Goal: Complete application form

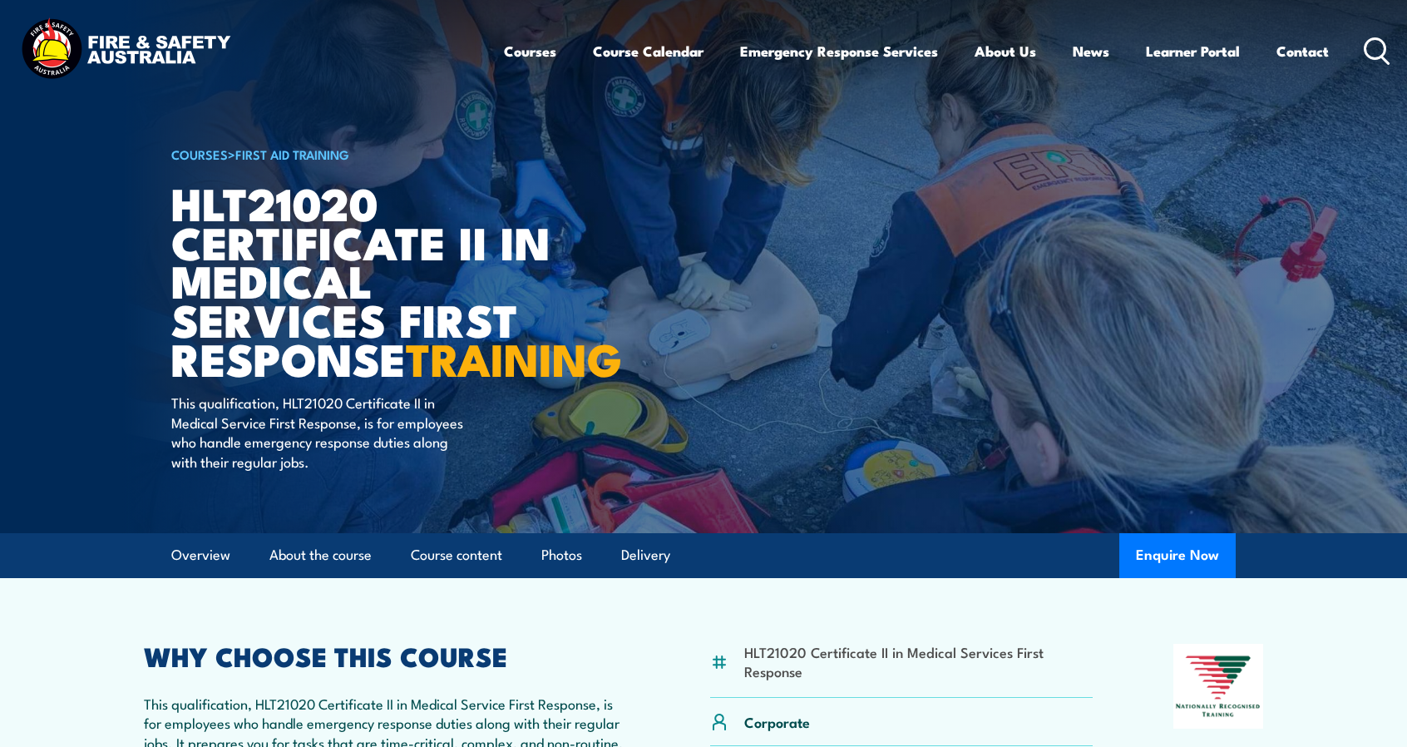
click at [1369, 47] on icon at bounding box center [1377, 50] width 27 height 27
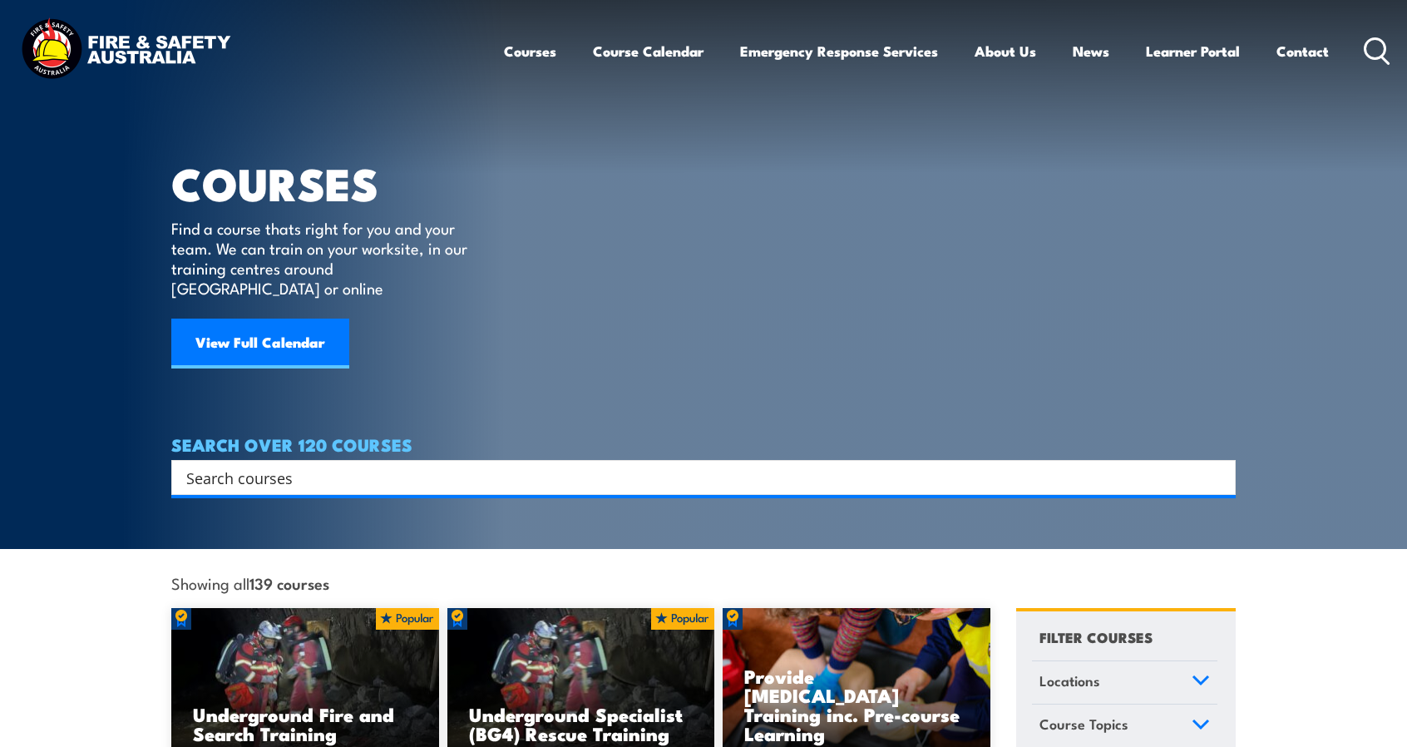
click at [562, 465] on input "Search input" at bounding box center [692, 477] width 1013 height 25
paste input "HLT21020 Certificate II in Medical Service First Response""
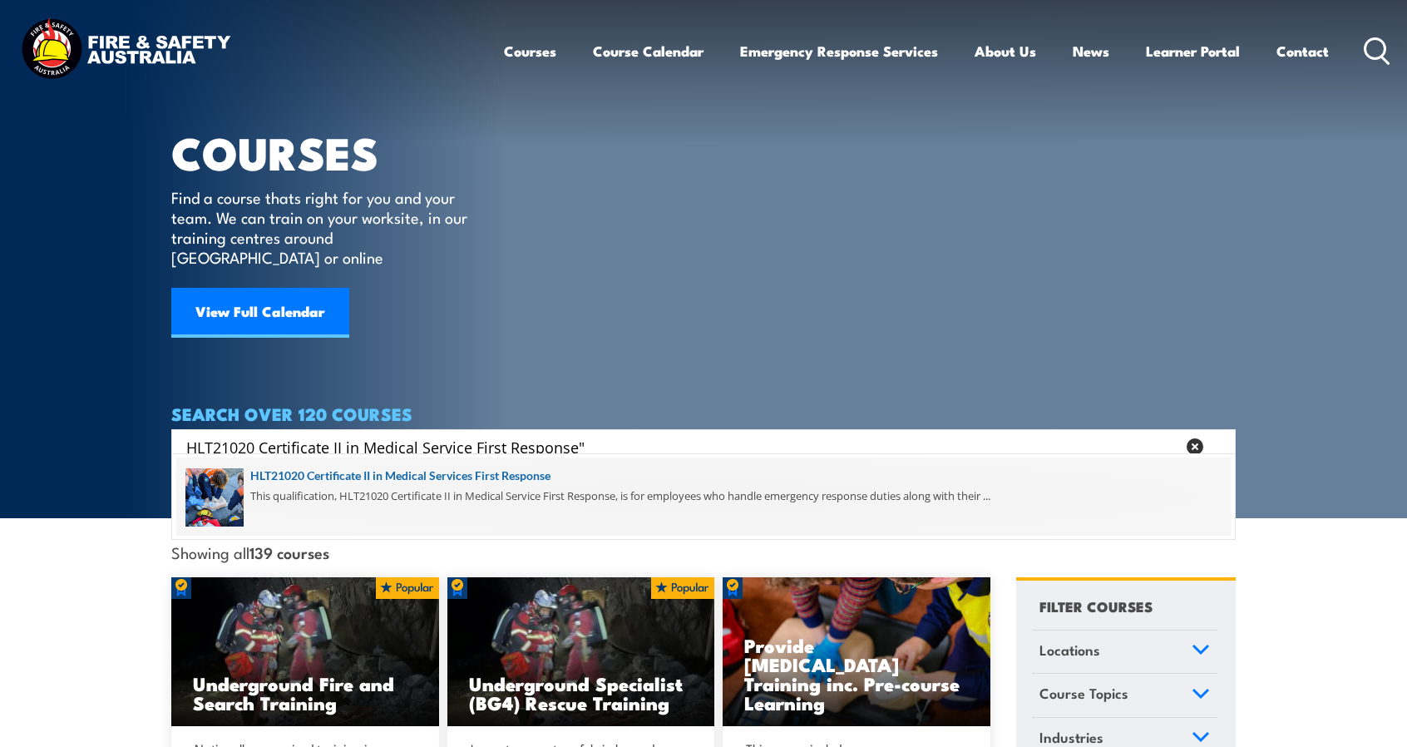
scroll to position [32, 0]
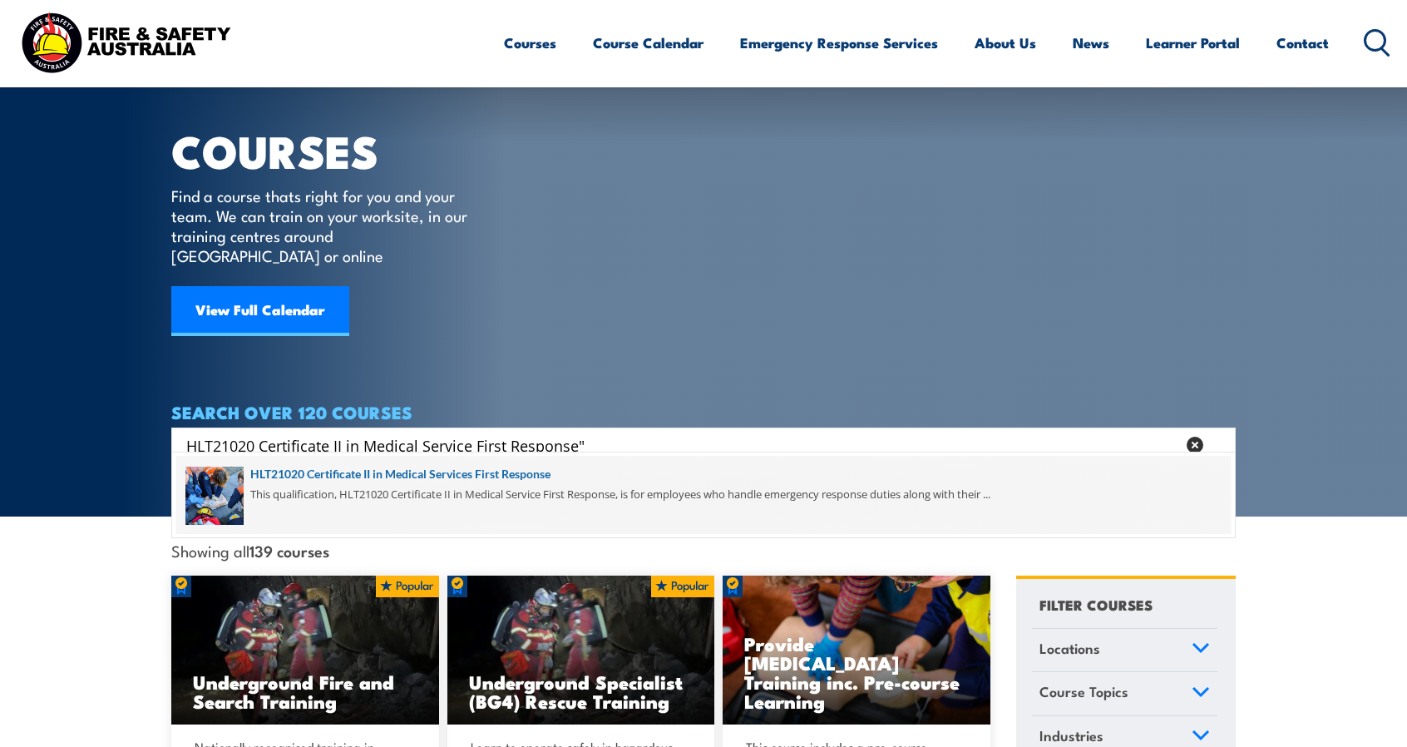
type input "HLT21020 Certificate II in Medical Service First Response""
click at [534, 473] on span at bounding box center [703, 495] width 1054 height 78
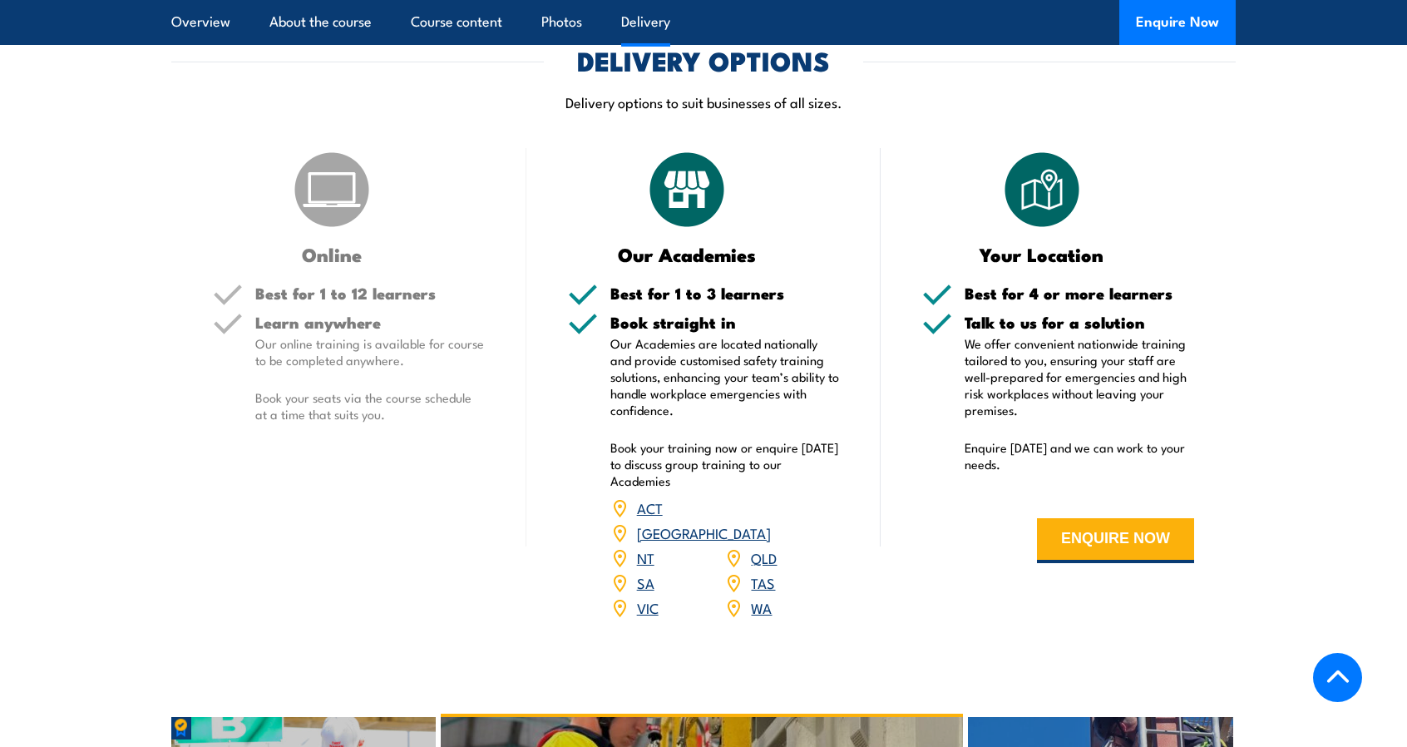
scroll to position [1988, 0]
click at [649, 516] on link "ACT" at bounding box center [650, 506] width 26 height 20
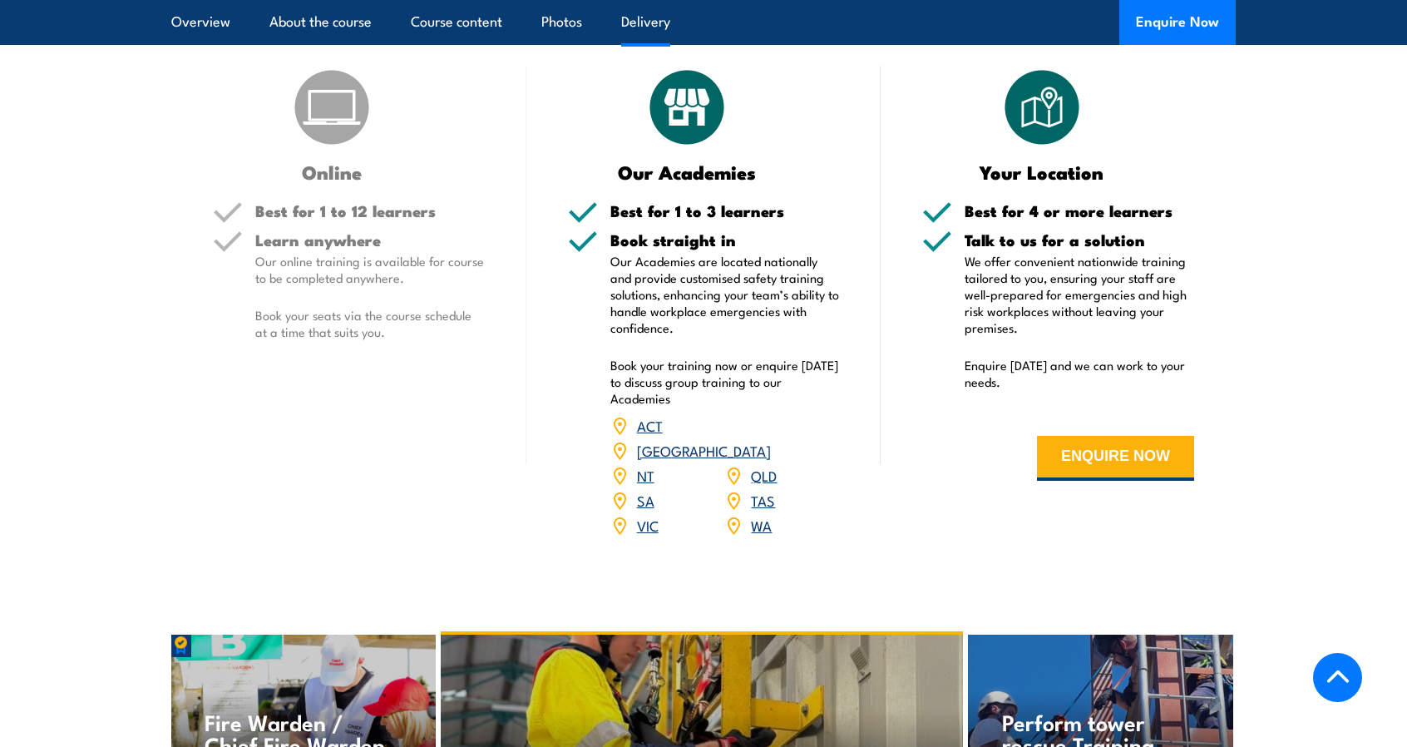
scroll to position [2068, 0]
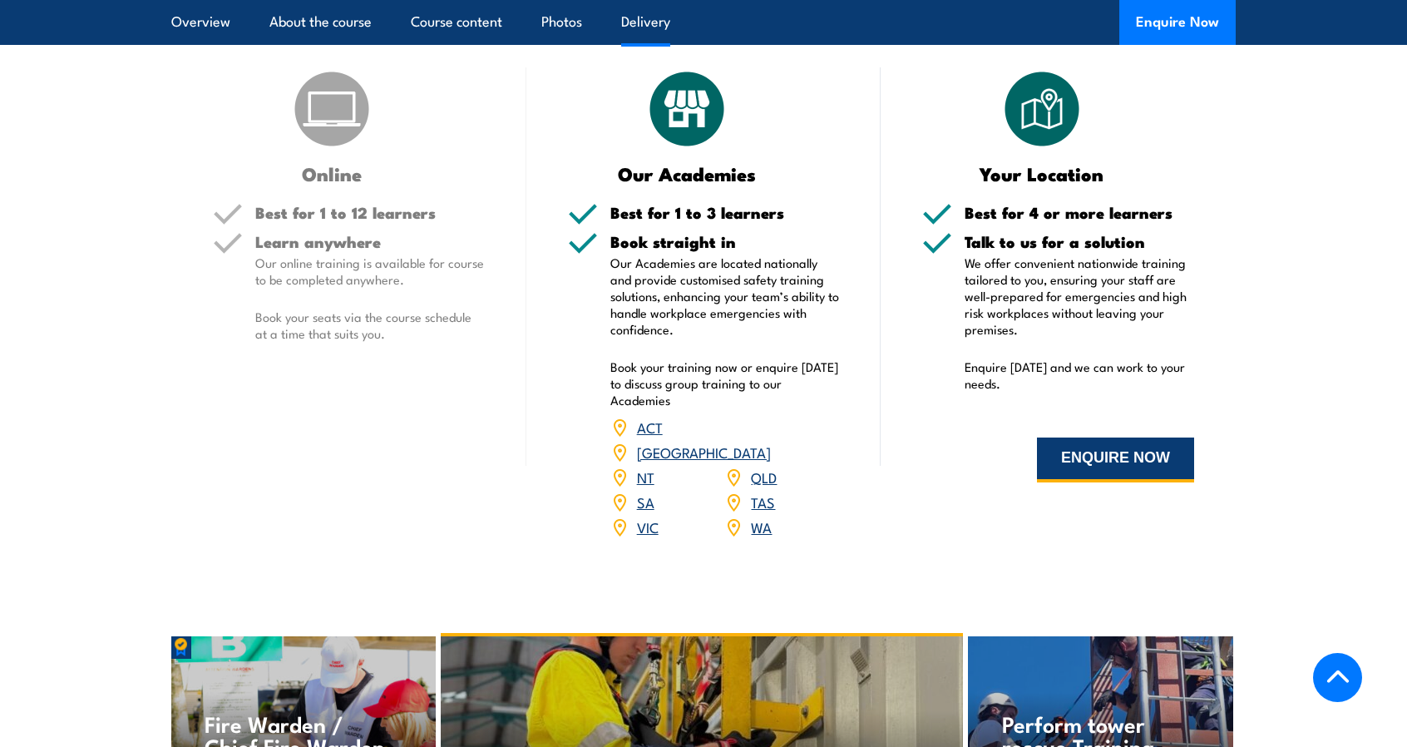
click at [1081, 481] on button "ENQUIRE NOW" at bounding box center [1115, 459] width 157 height 45
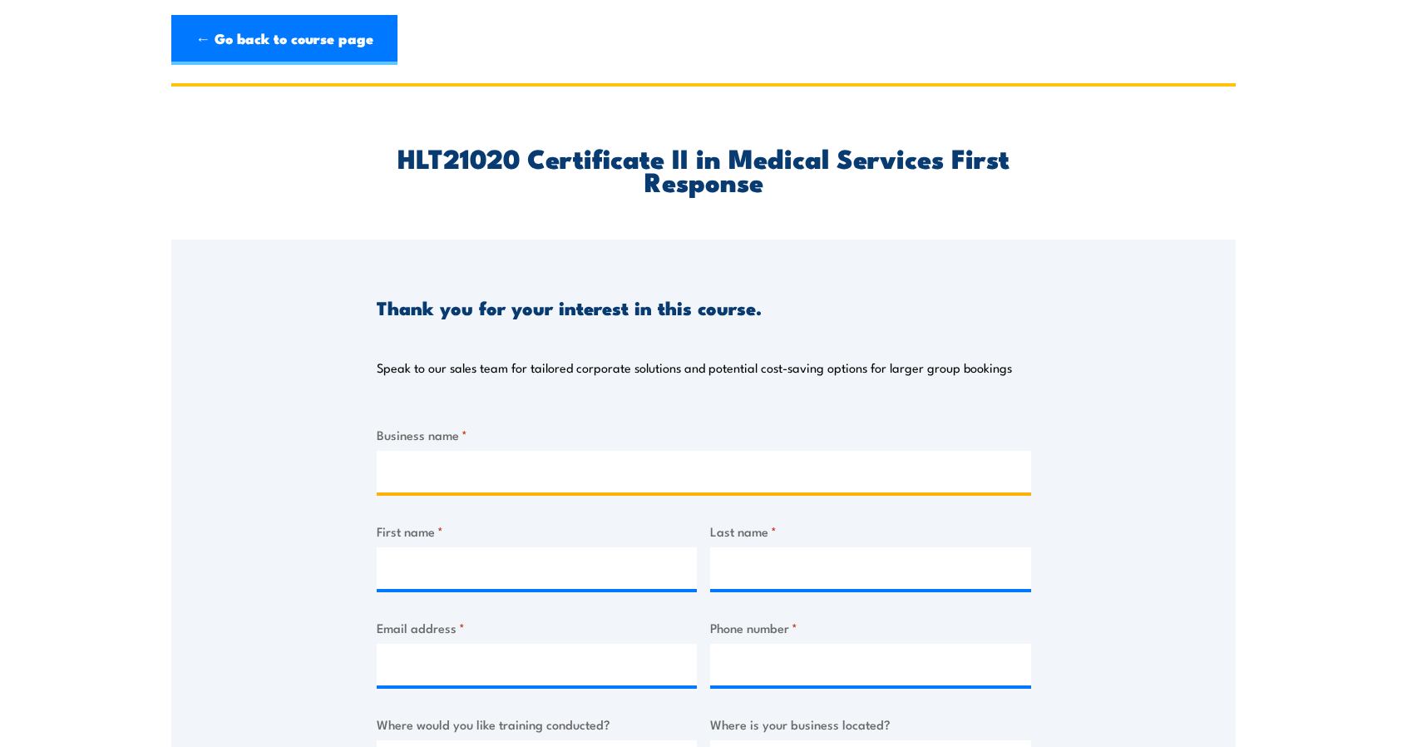
click at [813, 481] on input "Business name *" at bounding box center [704, 472] width 654 height 42
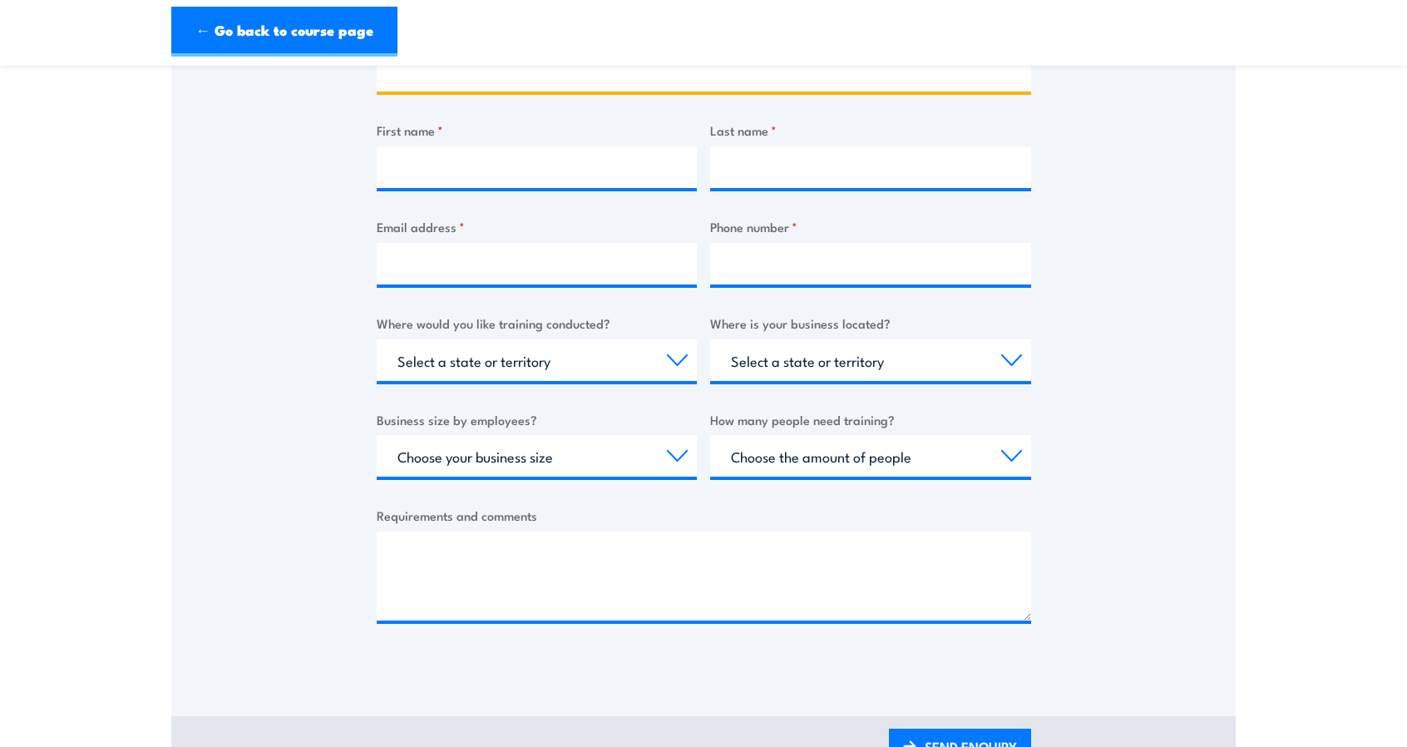
scroll to position [405, 0]
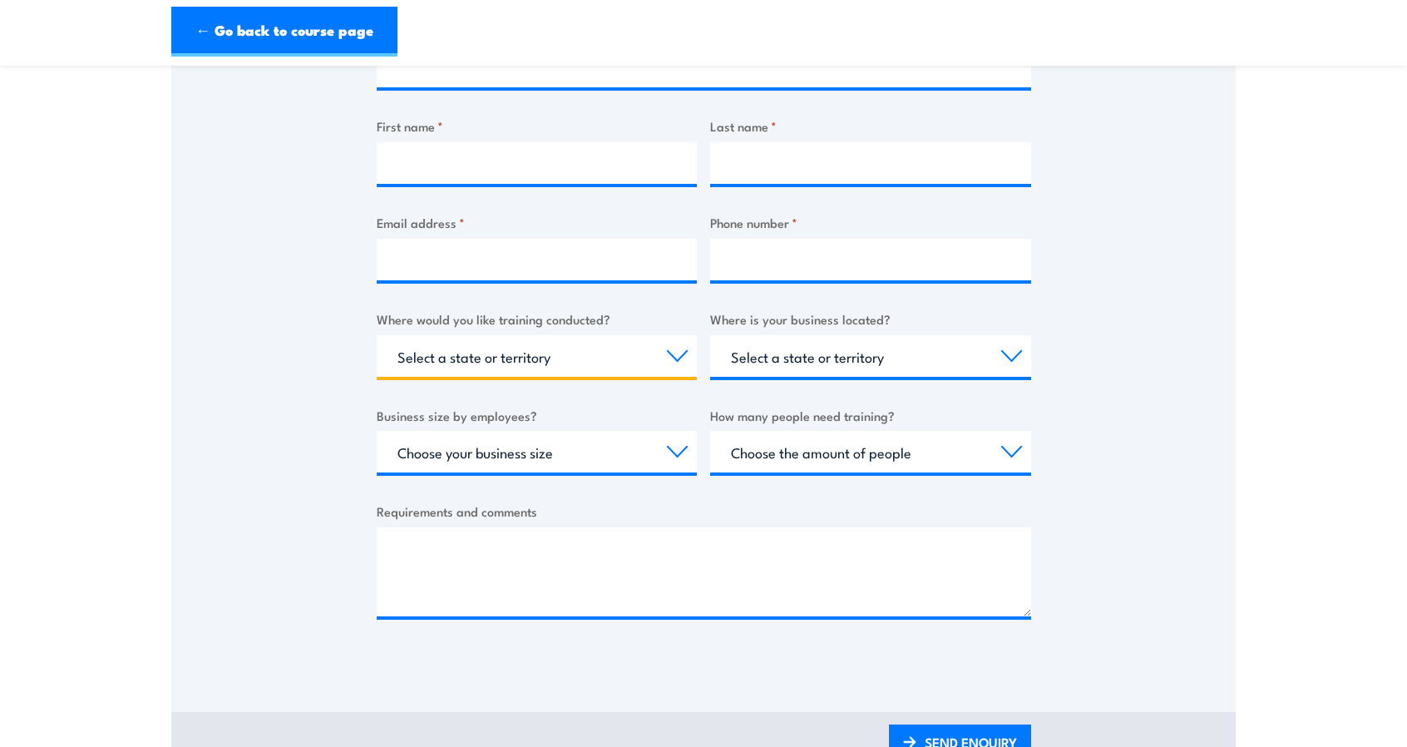
click at [682, 362] on select "Select a state or territory Nationally - multiple locations [GEOGRAPHIC_DATA] […" at bounding box center [537, 356] width 321 height 42
select select "ACT"
click at [377, 335] on select "Select a state or territory Nationally - multiple locations [GEOGRAPHIC_DATA] […" at bounding box center [537, 356] width 321 height 42
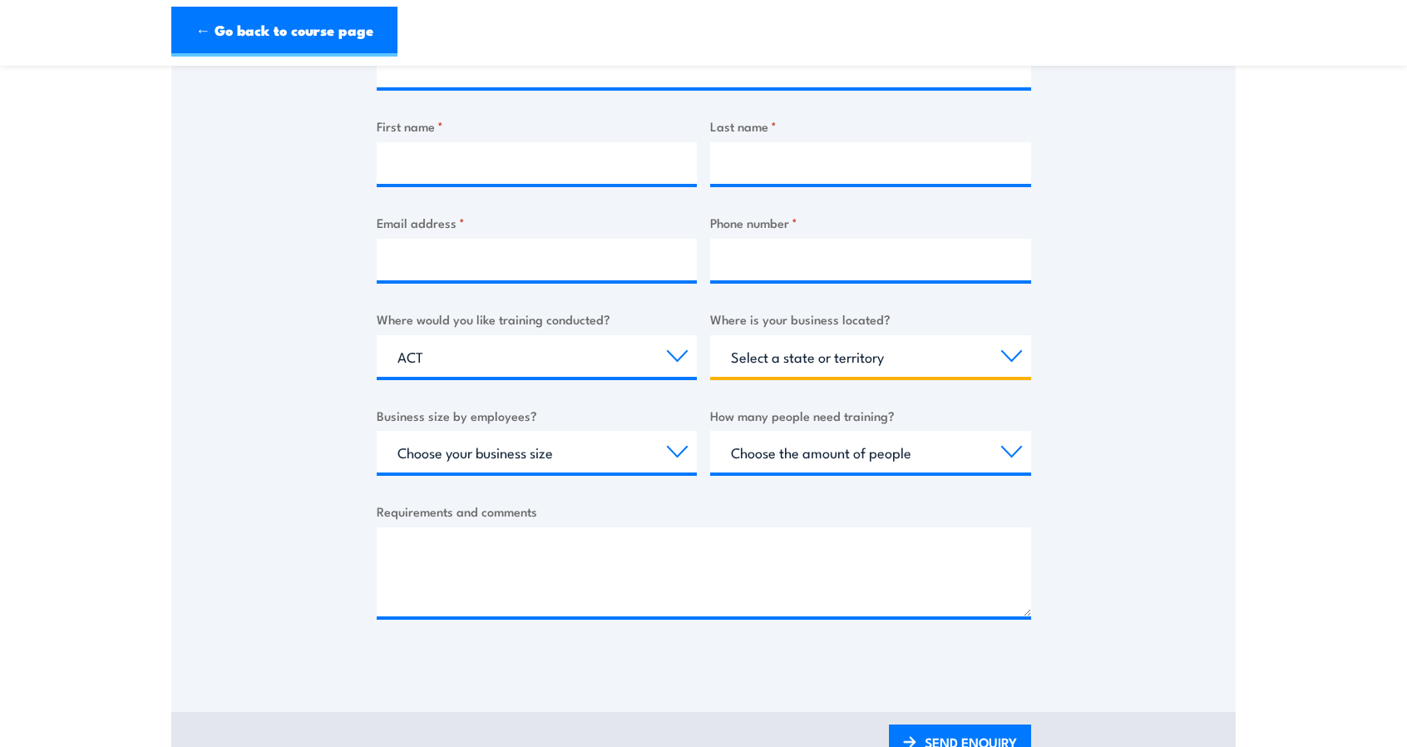
click at [803, 367] on select "Select a state or territory [GEOGRAPHIC_DATA] [GEOGRAPHIC_DATA] [GEOGRAPHIC_DAT…" at bounding box center [870, 356] width 321 height 42
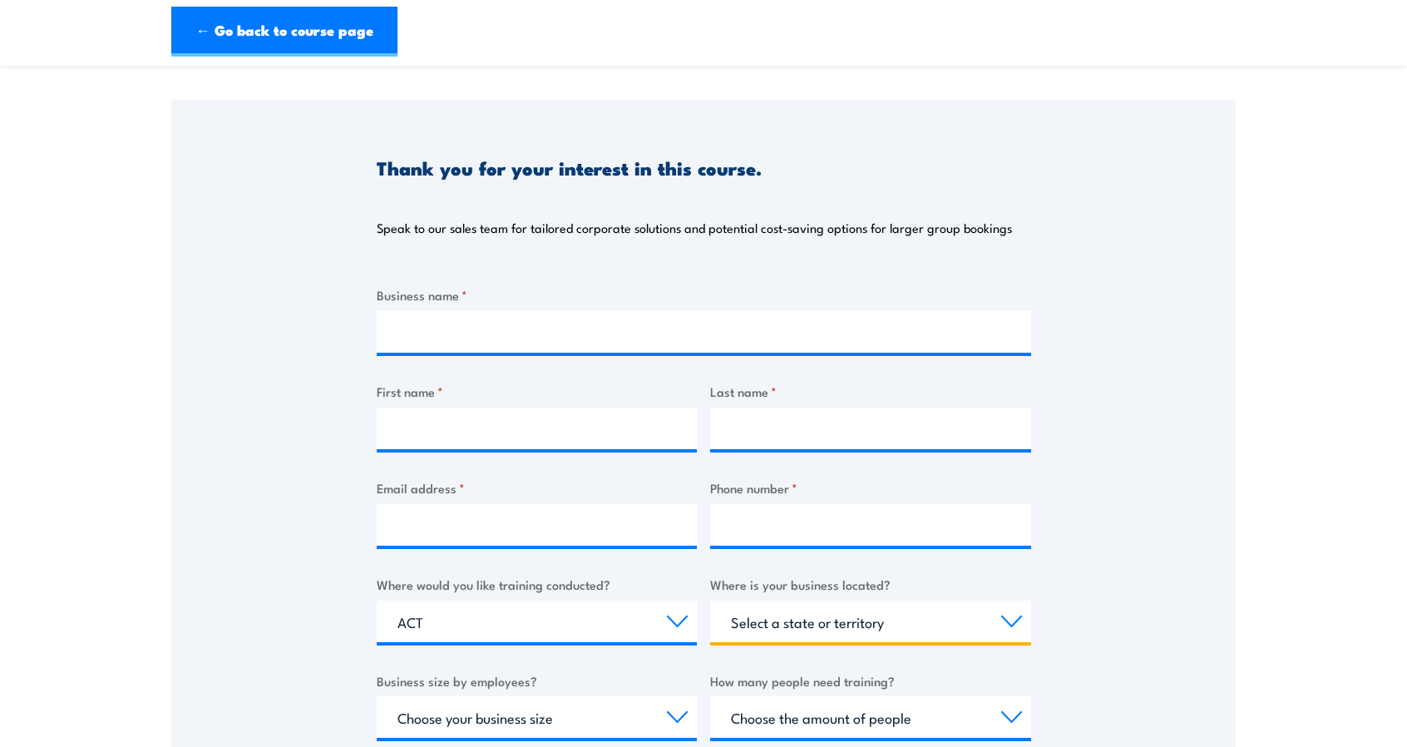
scroll to position [188, 0]
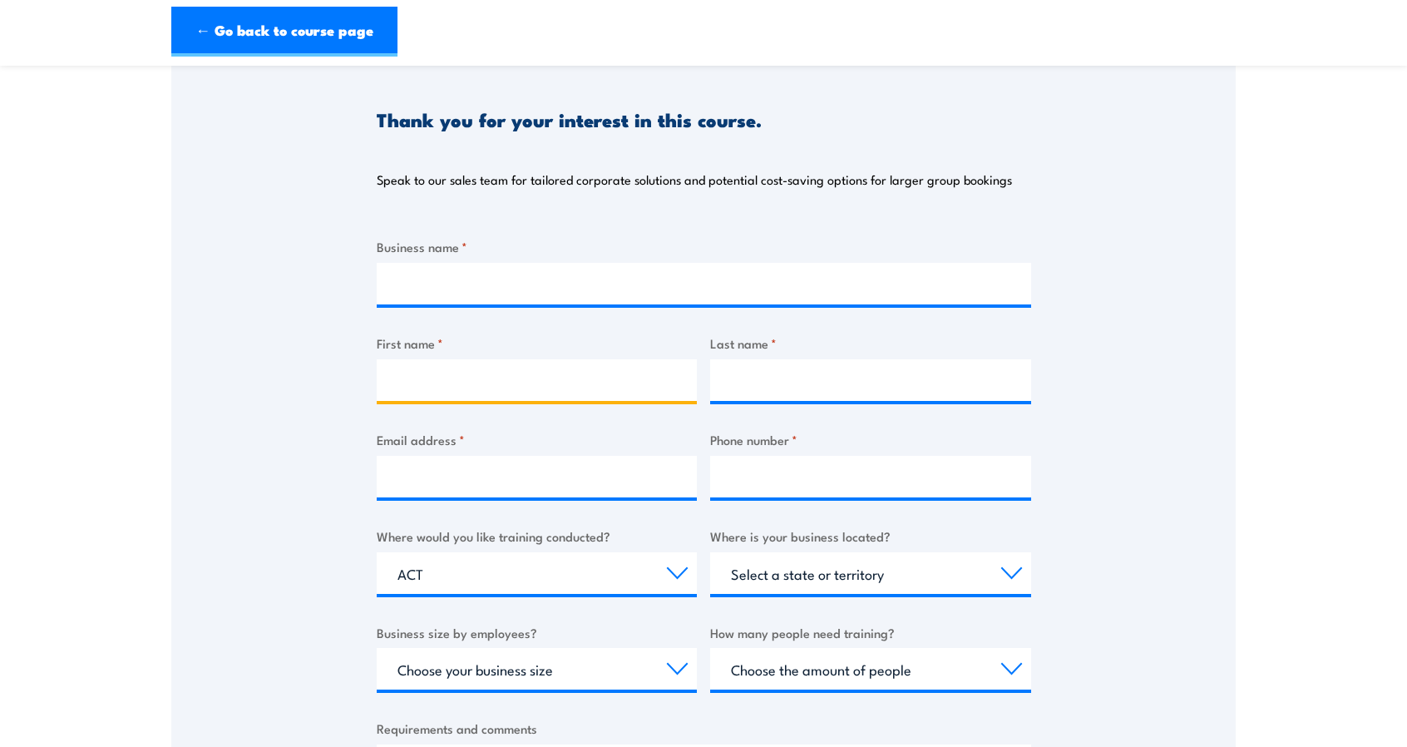
click at [608, 375] on input "First name *" at bounding box center [537, 380] width 321 height 42
type input "Jesus"
type input "Bhandari Chettri"
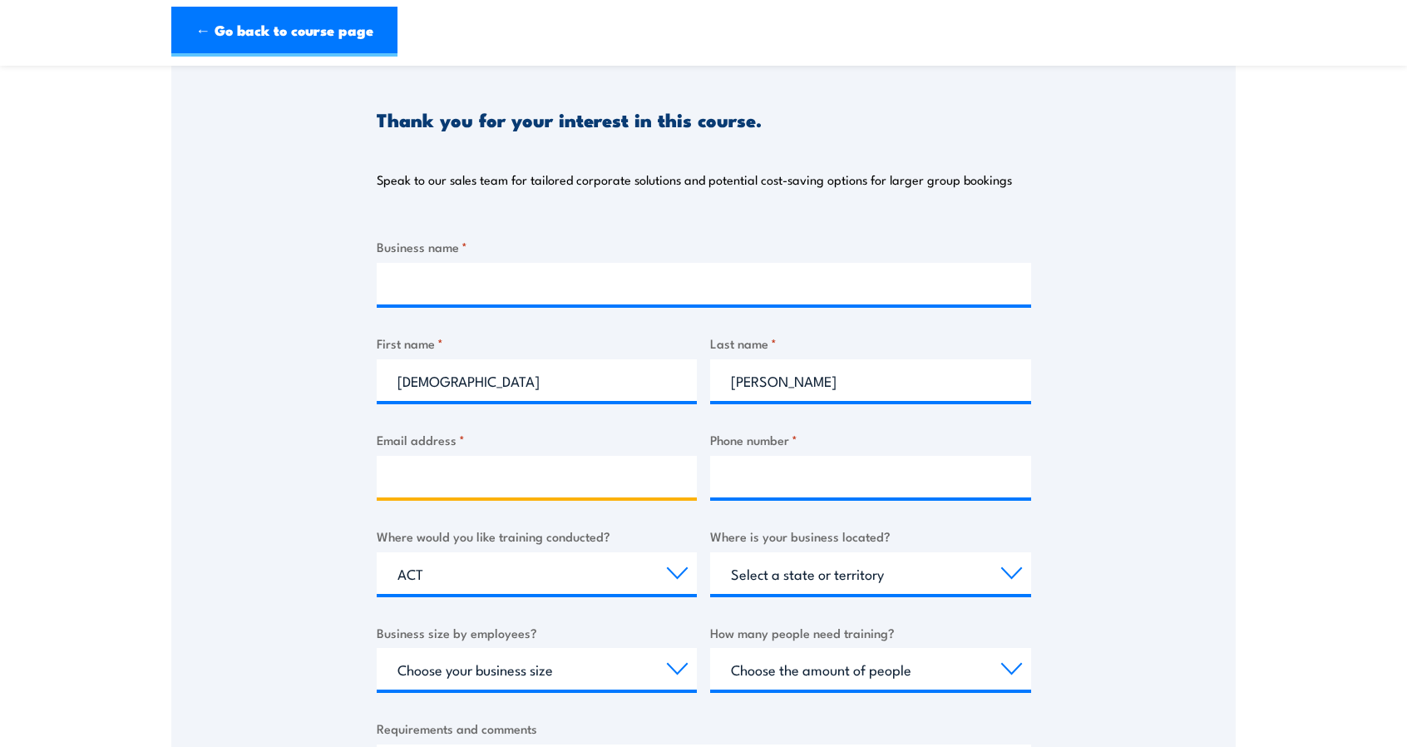
type input "anjeeop@gmail.com"
type input "0406988399"
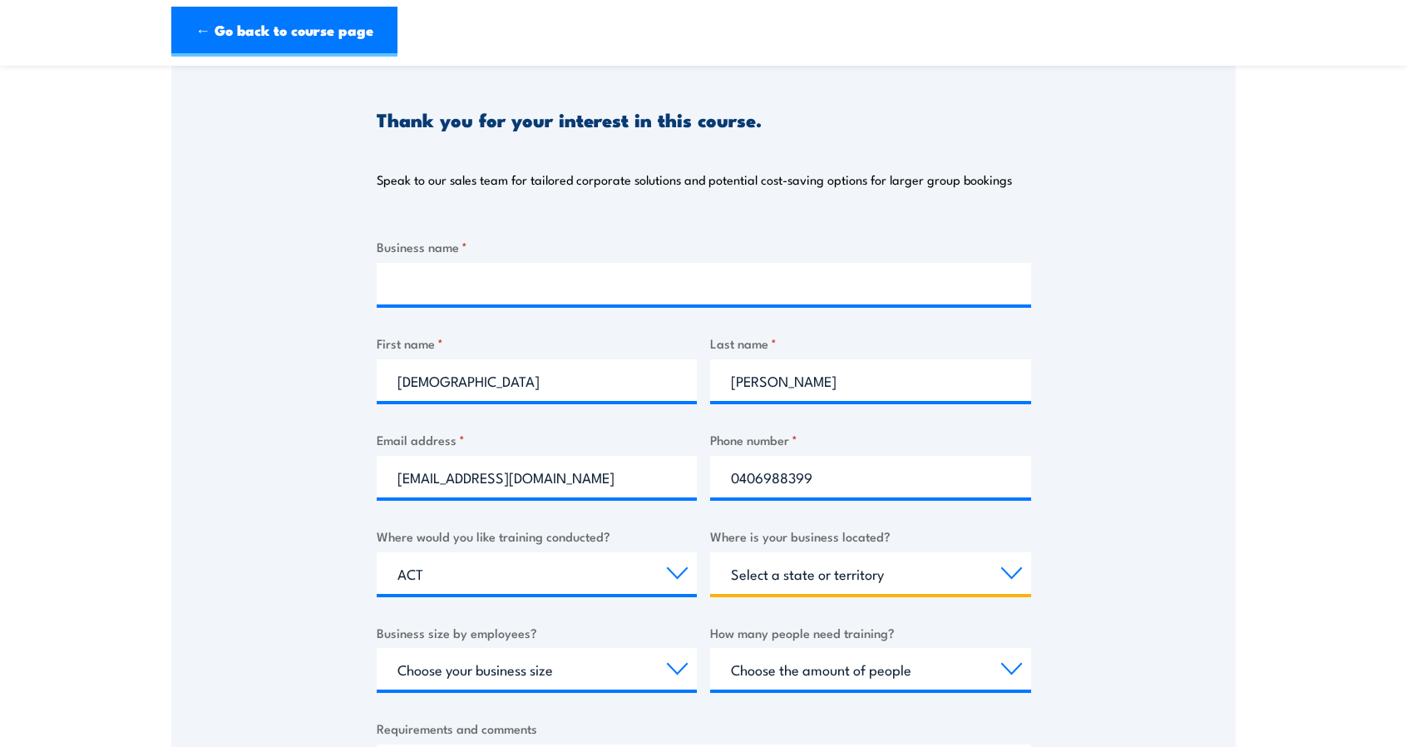
select select "ACT"
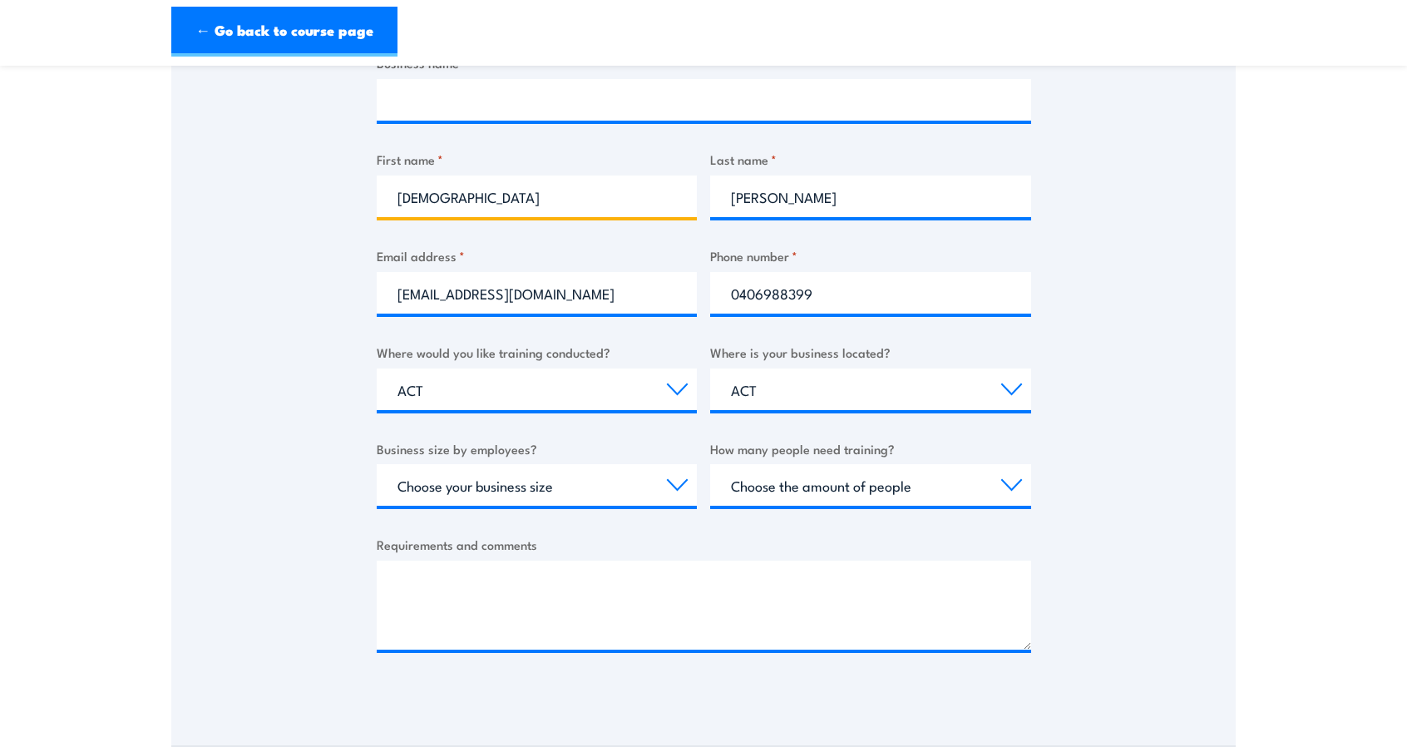
scroll to position [372, 0]
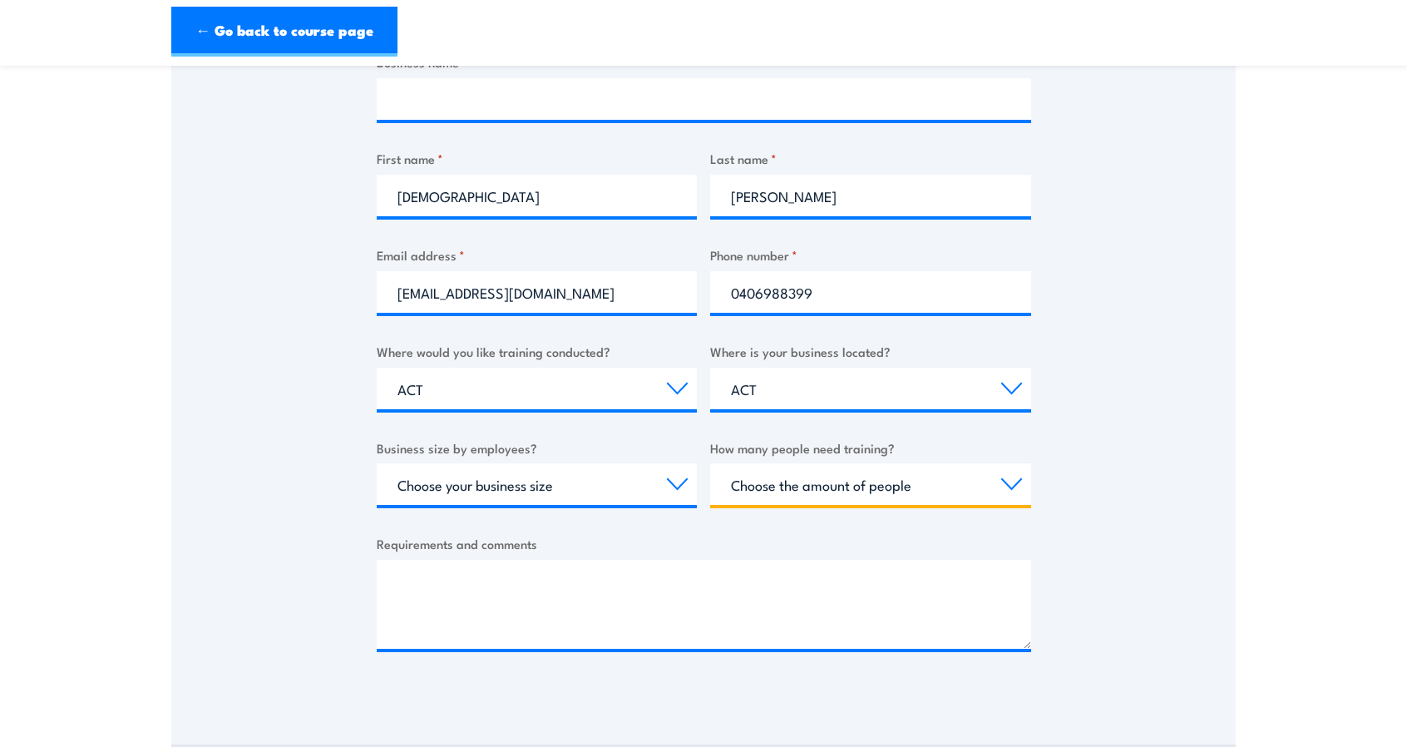
click at [786, 476] on select "Choose the amount of people 1 to 4 5 to 19 20+" at bounding box center [870, 484] width 321 height 42
select select "1 to 4"
click at [710, 463] on select "Choose the amount of people 1 to 4 5 to 19 20+" at bounding box center [870, 484] width 321 height 42
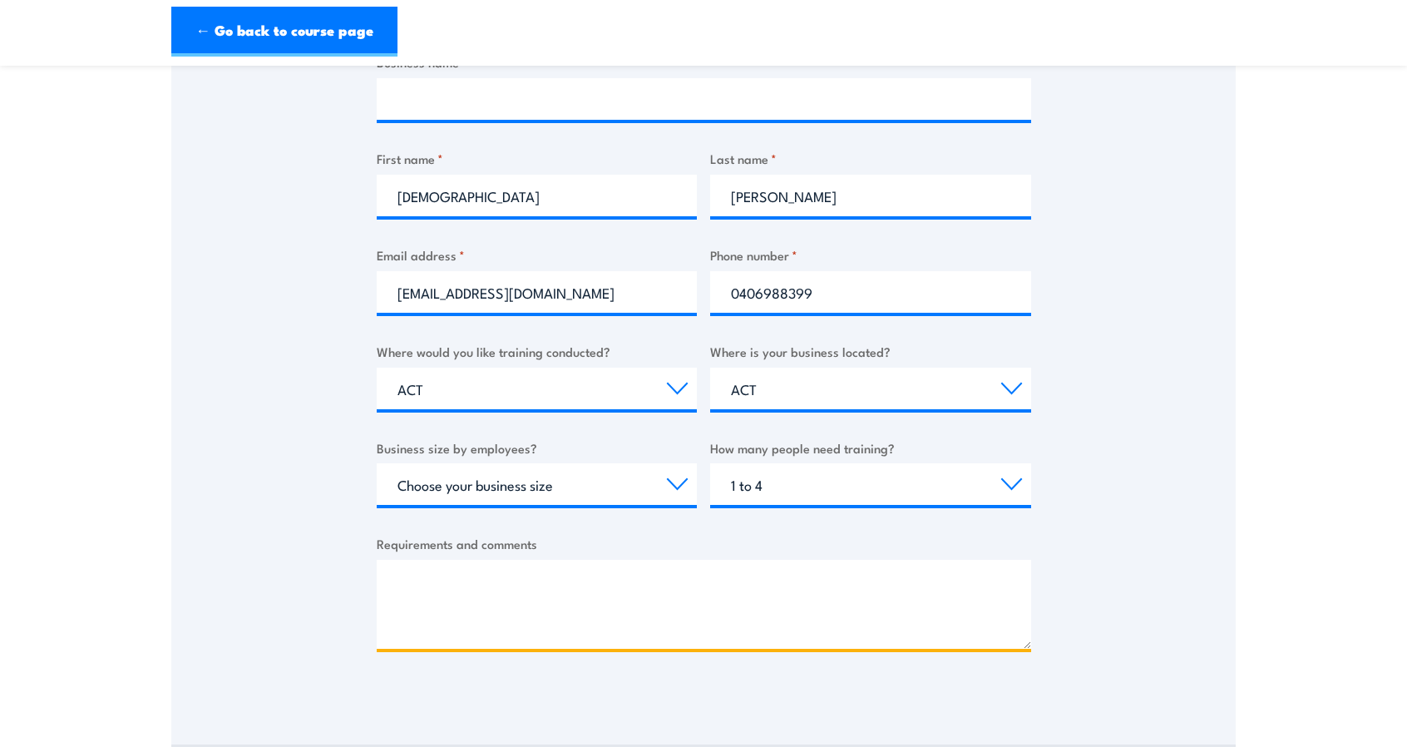
click at [599, 569] on textarea "Requirements and comments" at bounding box center [704, 604] width 654 height 89
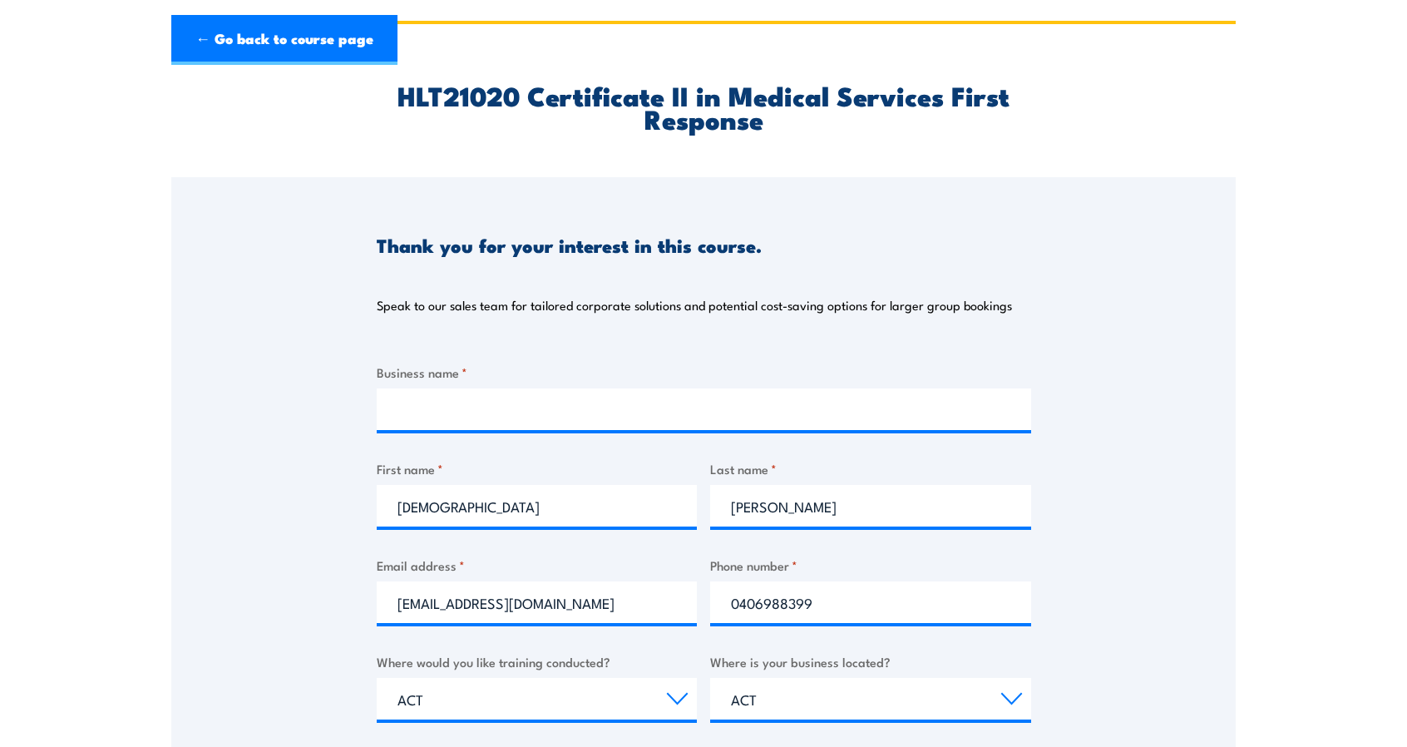
scroll to position [0, 0]
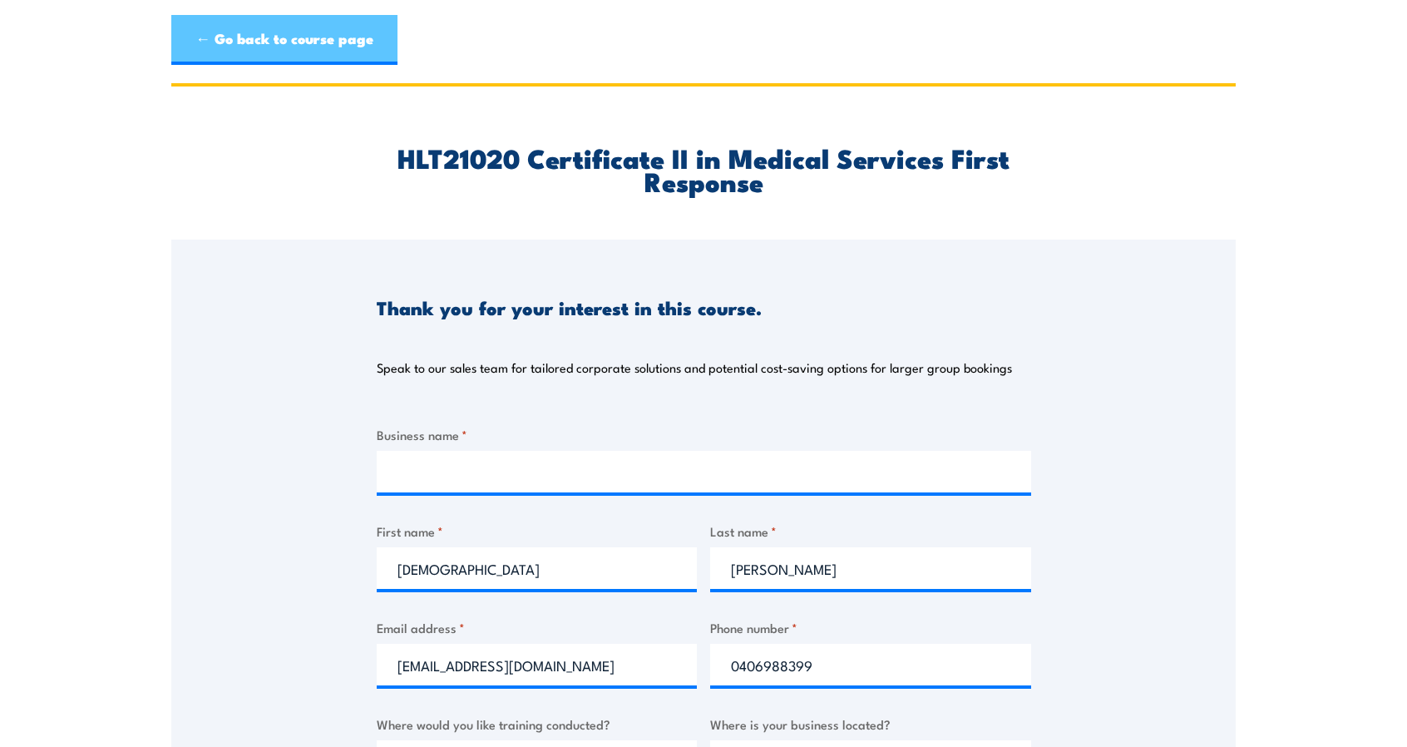
click at [331, 35] on link "← Go back to course page" at bounding box center [284, 40] width 226 height 50
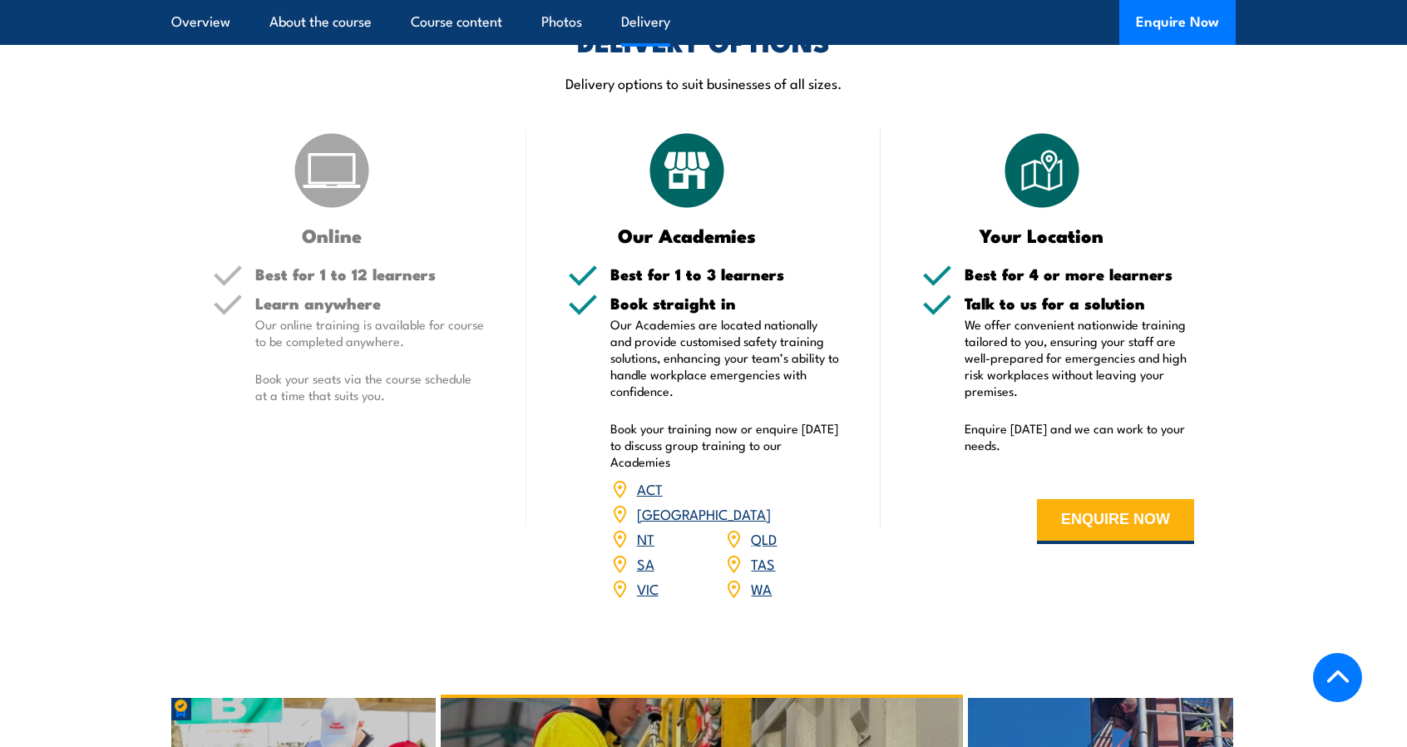
scroll to position [2015, 0]
